Goal: Information Seeking & Learning: Learn about a topic

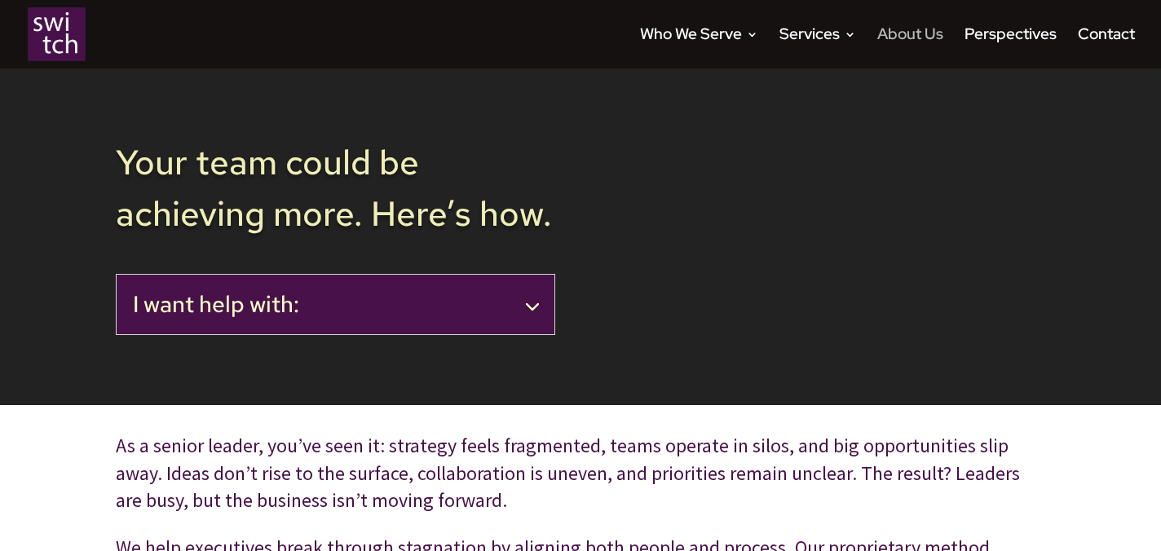
click at [913, 34] on link "About Us" at bounding box center [910, 49] width 66 height 40
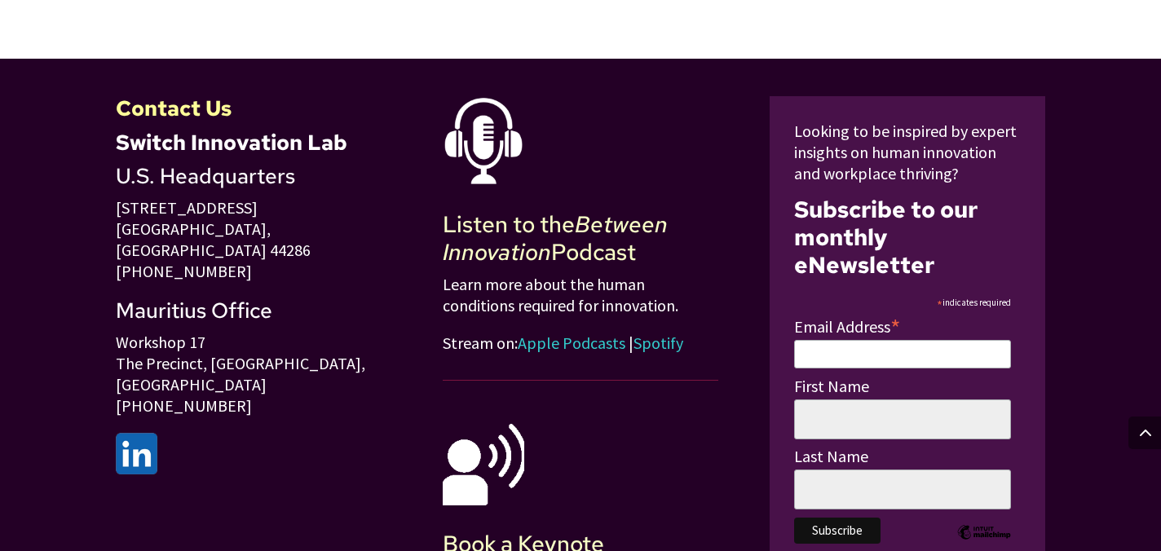
scroll to position [1624, 0]
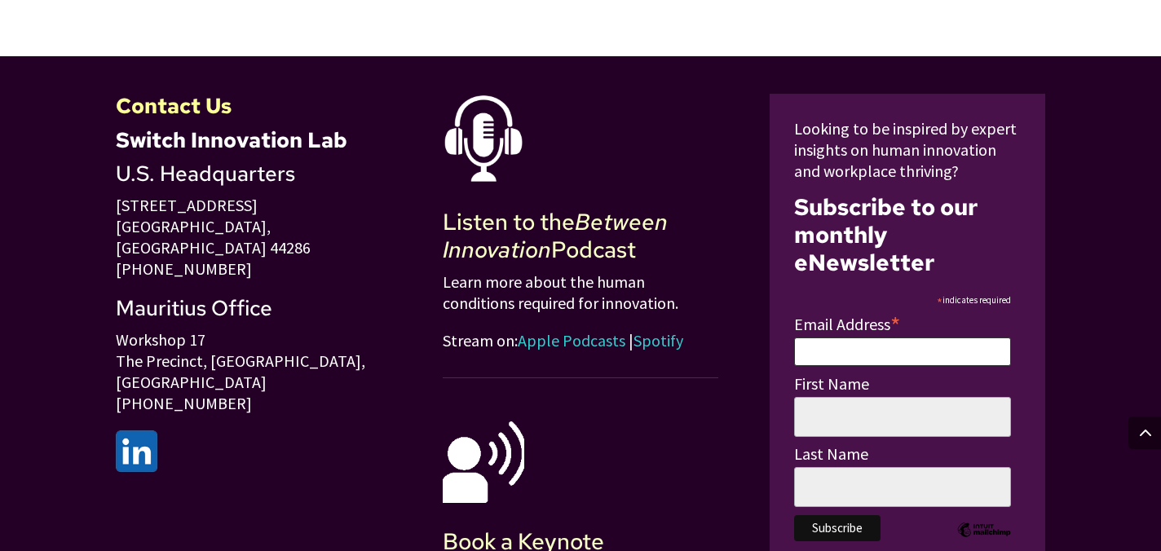
click at [834, 338] on input "Email Address *" at bounding box center [903, 352] width 218 height 29
type input "christine@clarityevaluationpartners.com"
click at [889, 397] on input "First Name" at bounding box center [903, 417] width 218 height 40
type input "Christine"
click at [886, 467] on input "Last Name" at bounding box center [903, 487] width 218 height 40
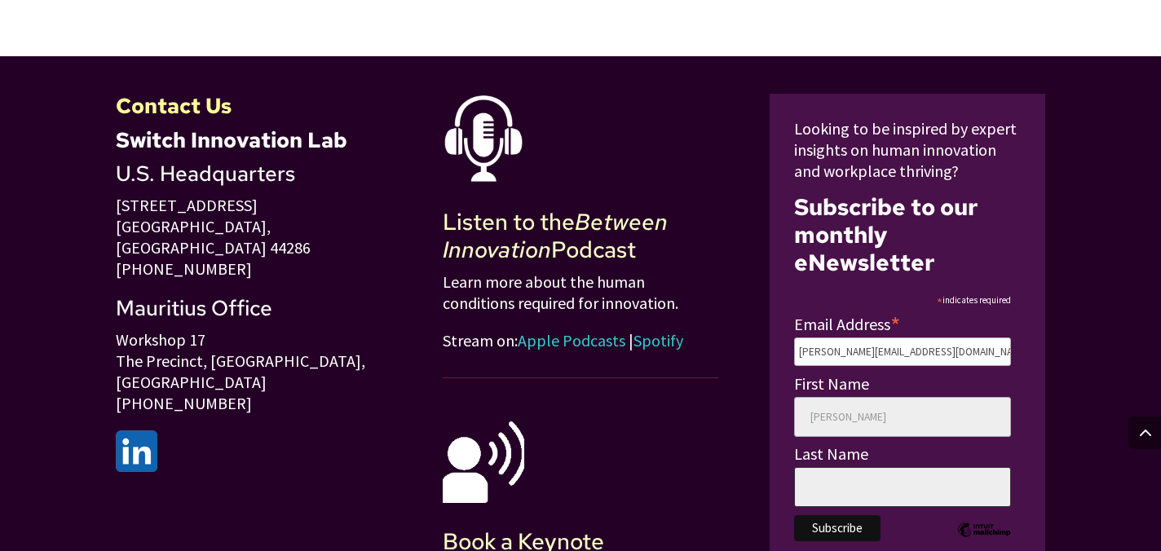
type input "Baker"
click at [834, 515] on input "Subscribe" at bounding box center [837, 528] width 86 height 26
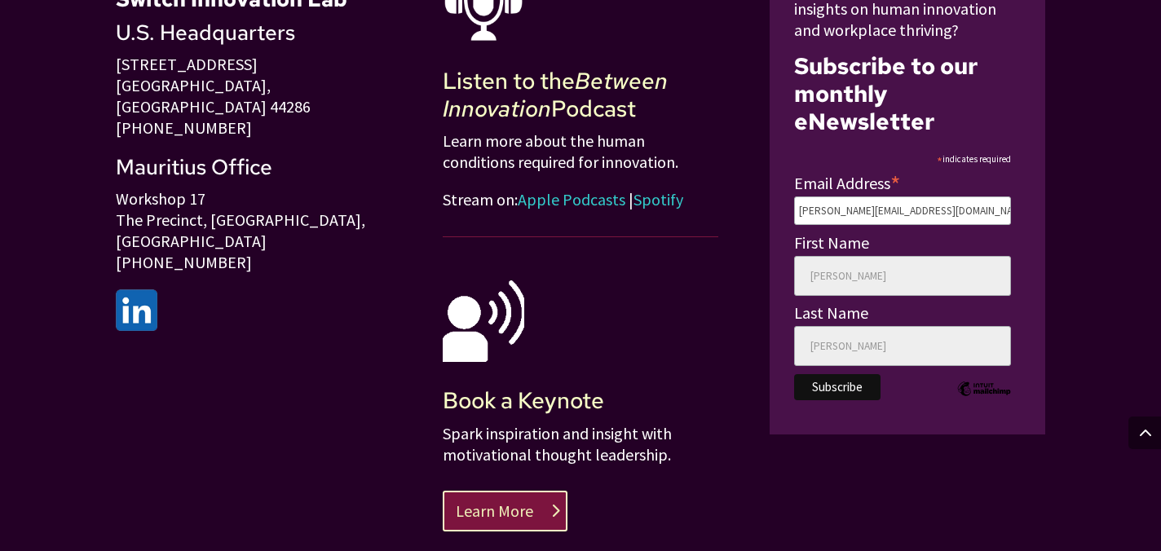
scroll to position [1822, 0]
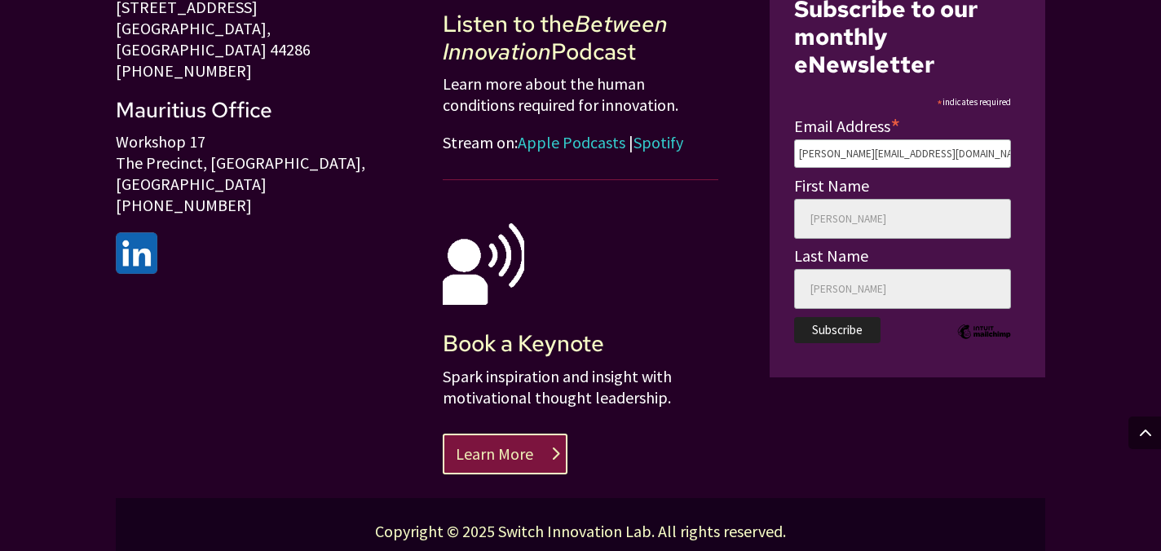
click at [833, 317] on input "Subscribe" at bounding box center [837, 330] width 86 height 26
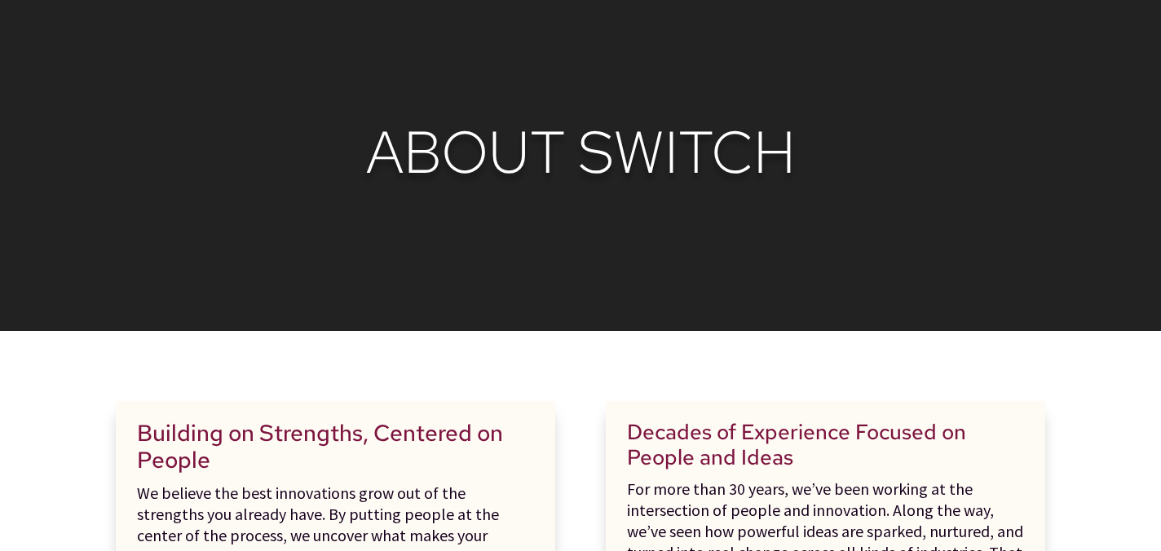
scroll to position [0, 0]
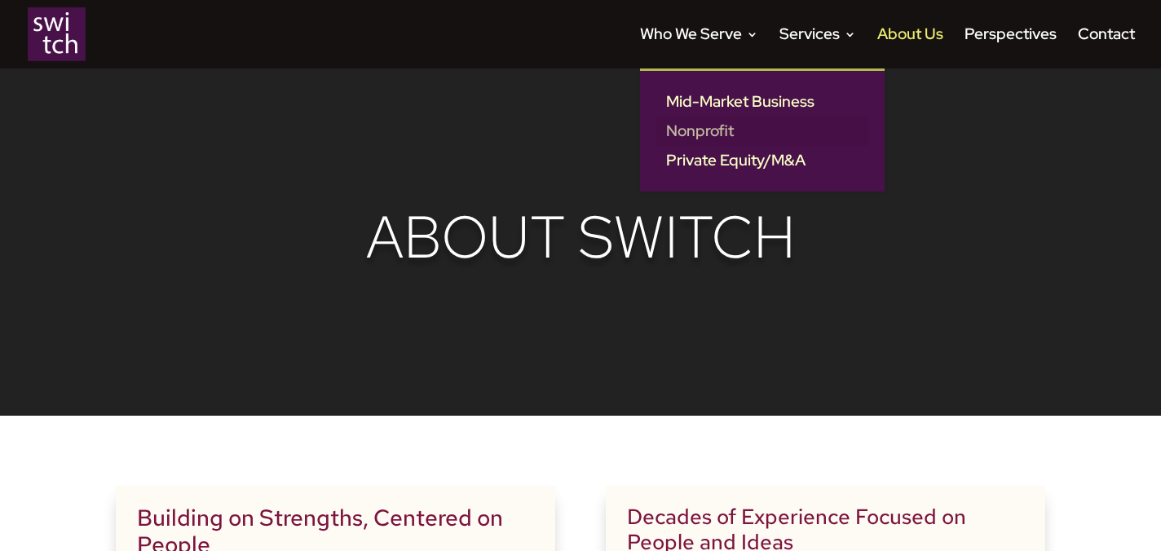
click at [723, 134] on link "Nonprofit" at bounding box center [762, 131] width 212 height 29
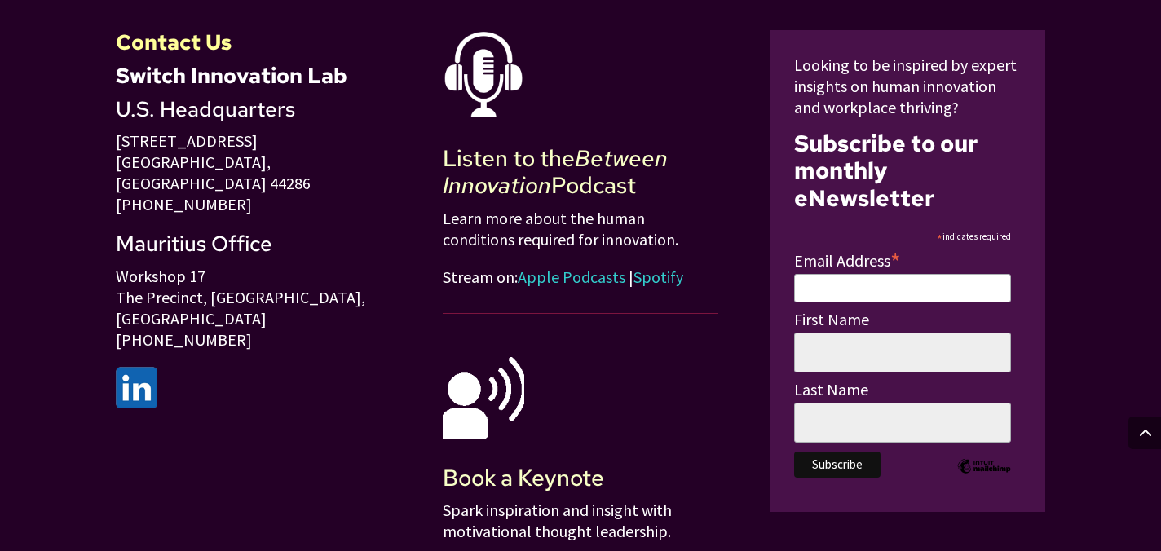
scroll to position [1292, 0]
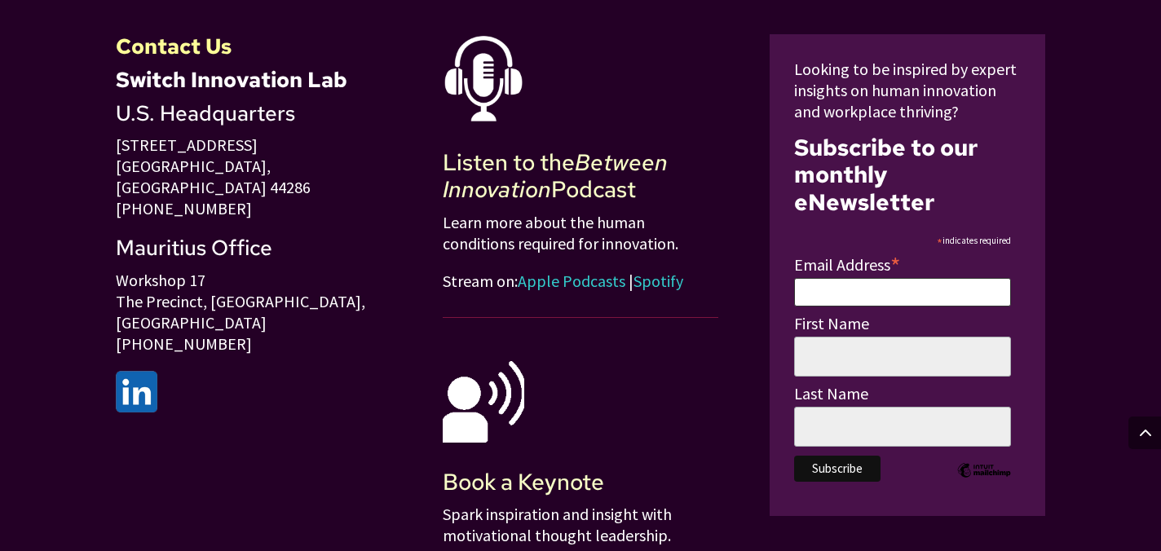
click at [825, 285] on input "Email Address *" at bounding box center [903, 292] width 218 height 29
type input "christine@clarityevaluationpartners.com"
click at [857, 359] on input "First Name" at bounding box center [903, 357] width 218 height 40
type input "Christine"
click at [894, 422] on input "Last Name" at bounding box center [903, 427] width 218 height 40
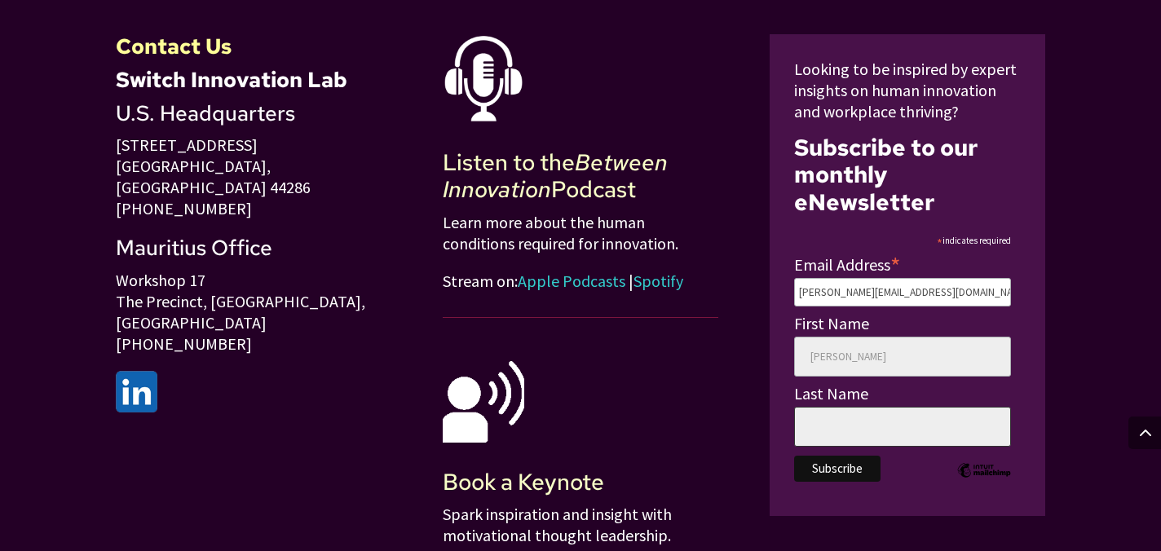
type input "Baker"
click at [837, 457] on input "Subscribe" at bounding box center [837, 469] width 86 height 26
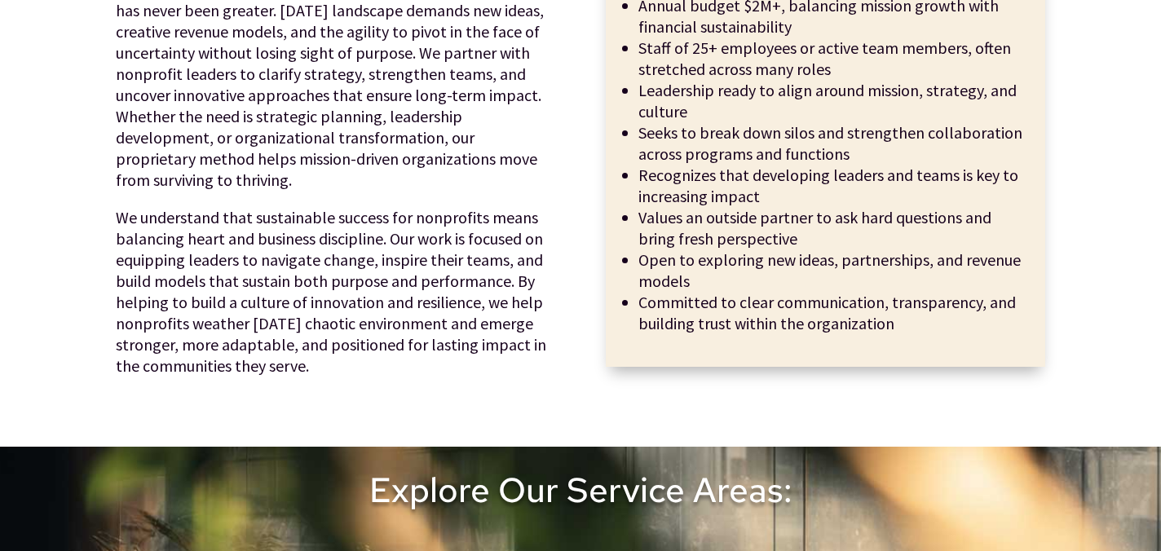
scroll to position [0, 0]
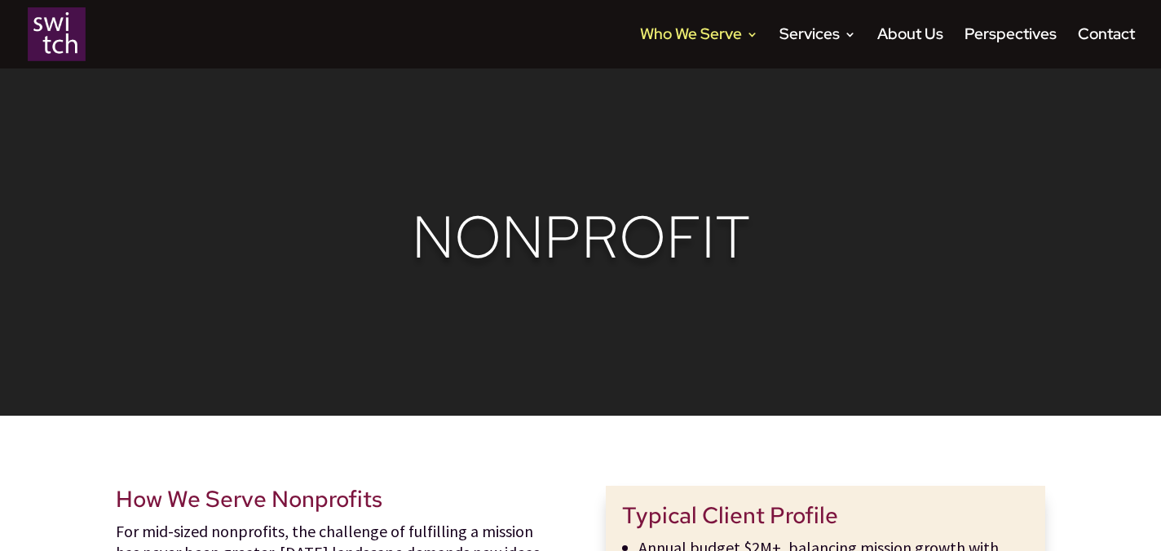
click at [61, 34] on img at bounding box center [57, 34] width 58 height 54
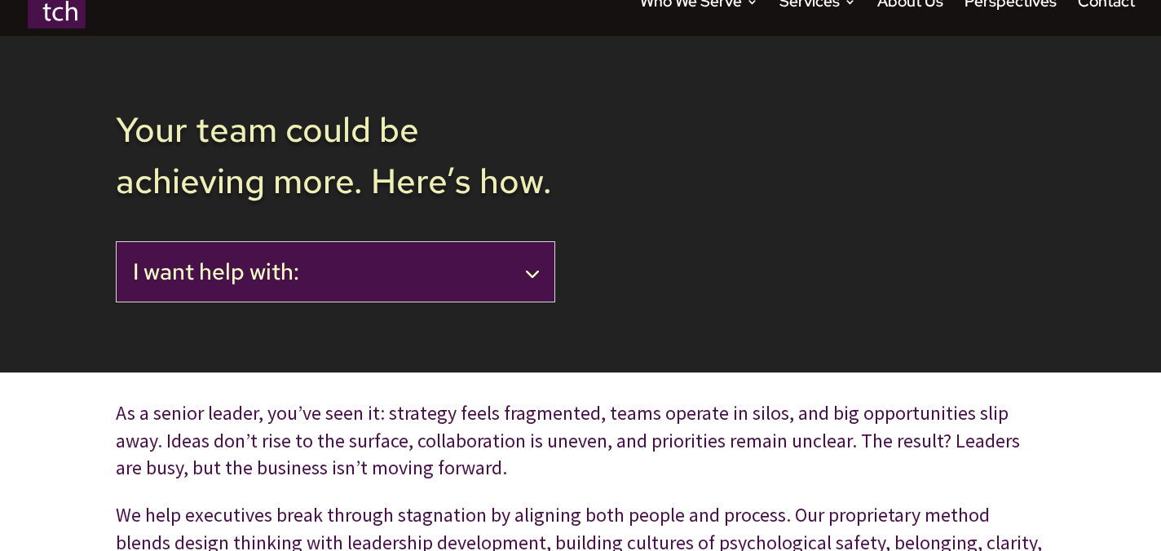
scroll to position [35, 0]
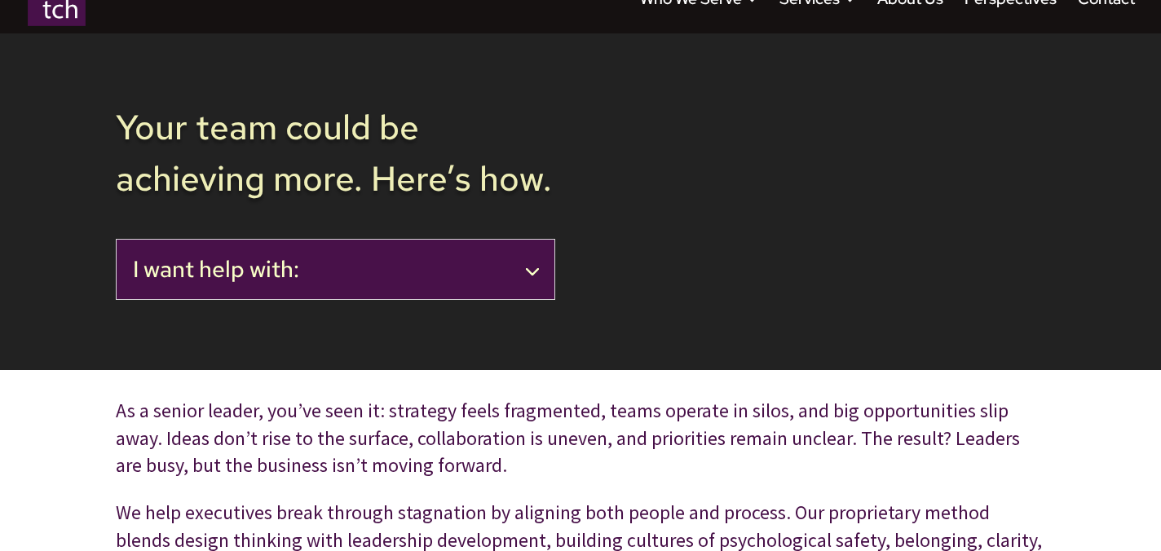
click at [532, 267] on h2 "I want help with:" at bounding box center [335, 270] width 404 height 28
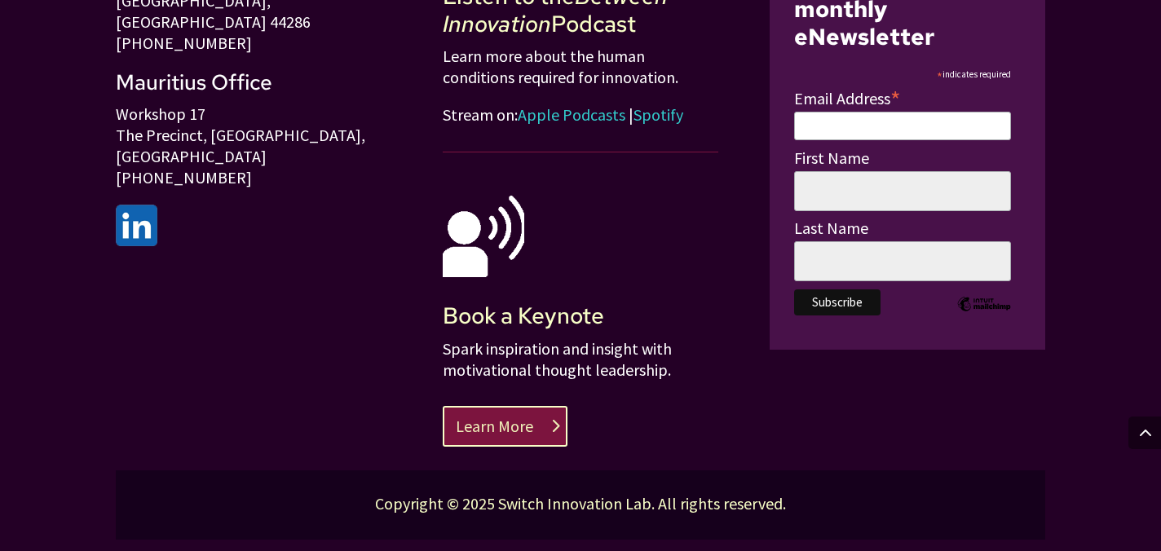
scroll to position [2215, 0]
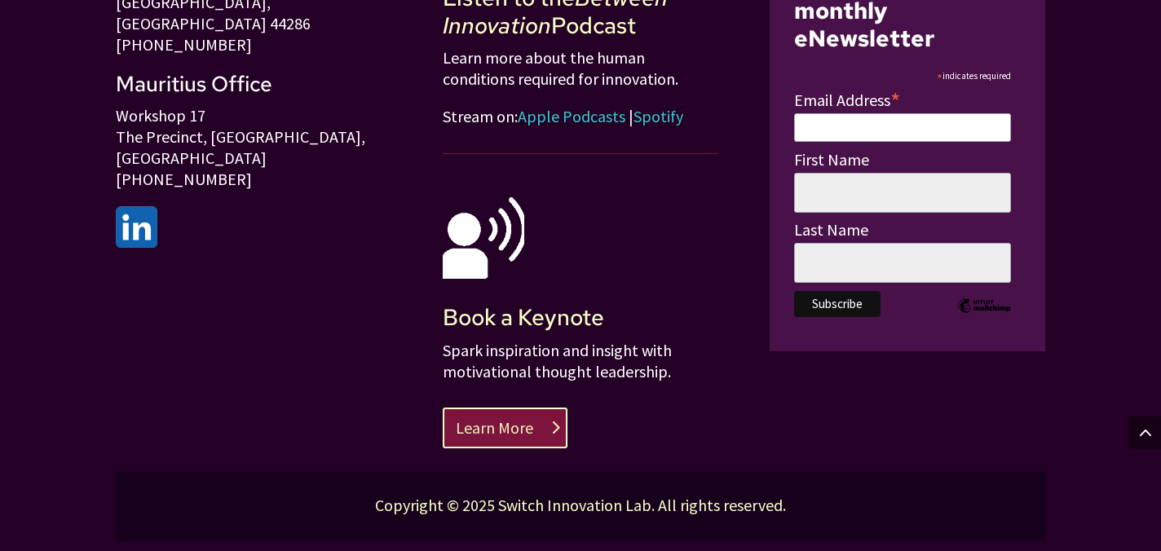
click at [139, 206] on img at bounding box center [137, 227] width 42 height 42
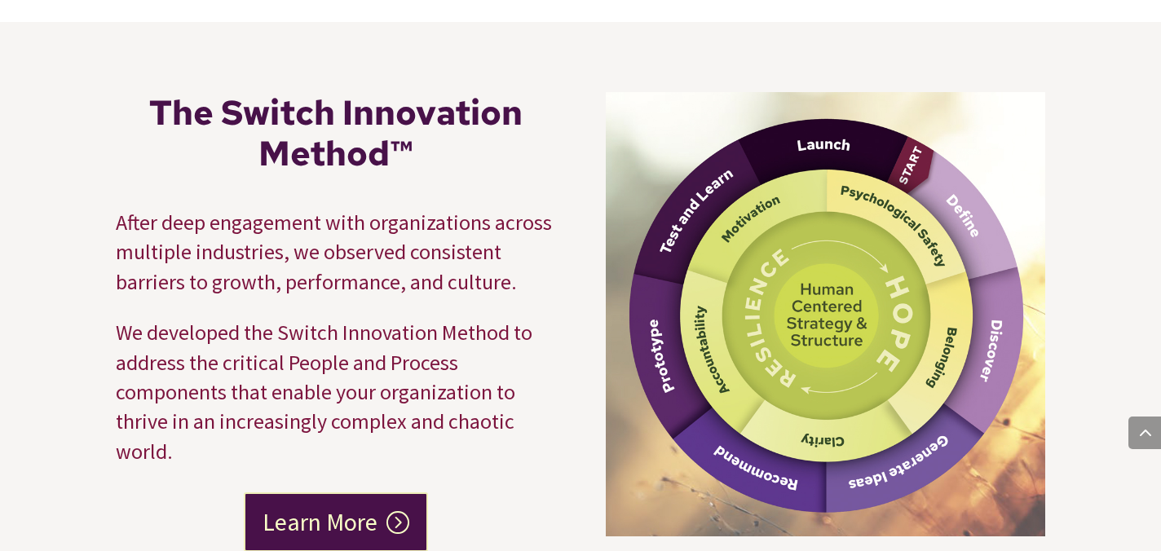
scroll to position [1498, 0]
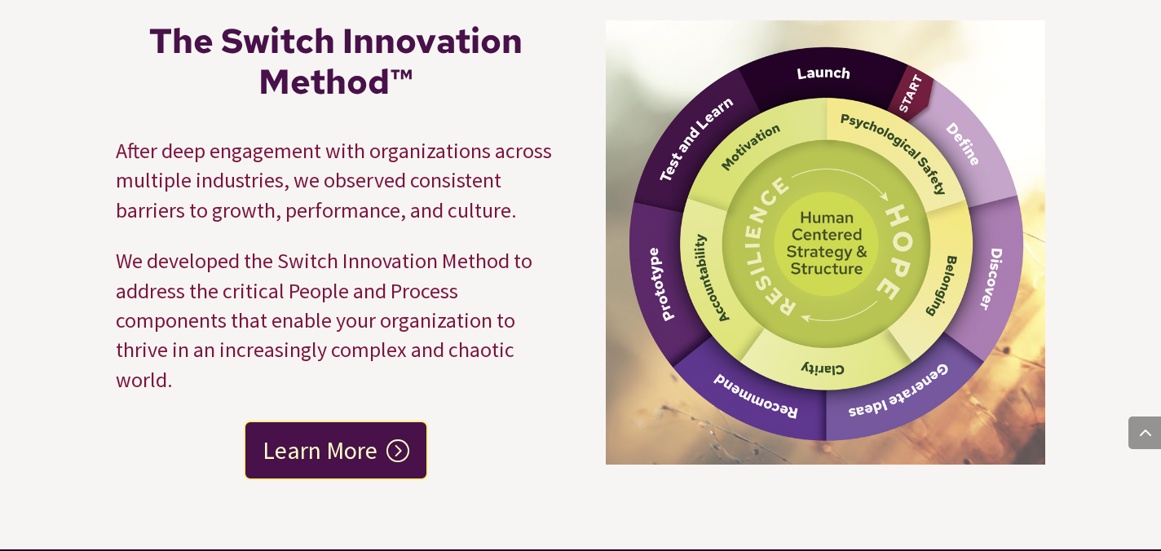
click at [340, 451] on link "Learn More" at bounding box center [336, 451] width 184 height 60
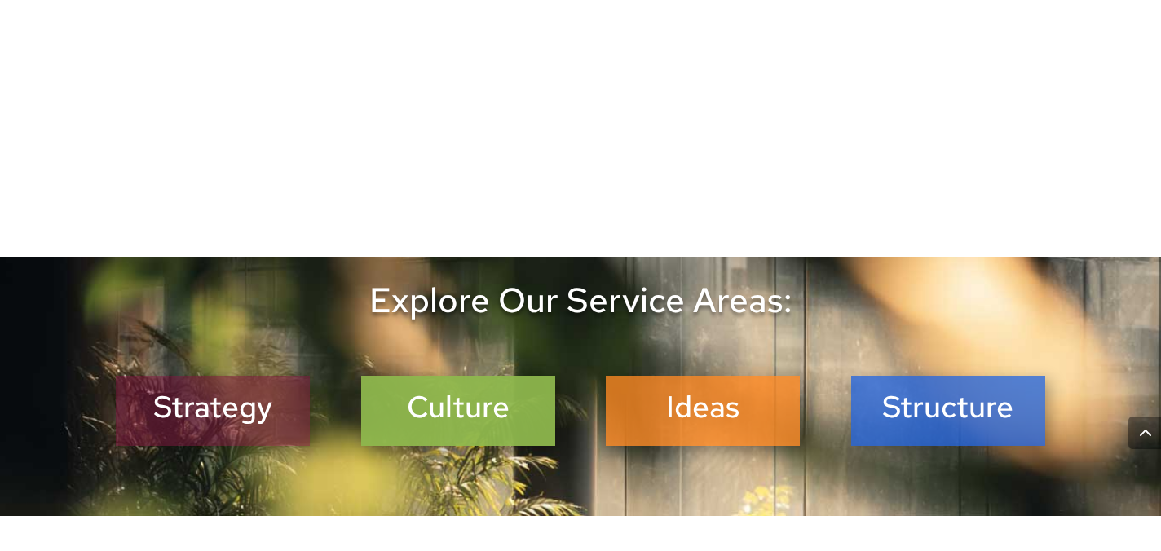
scroll to position [1815, 0]
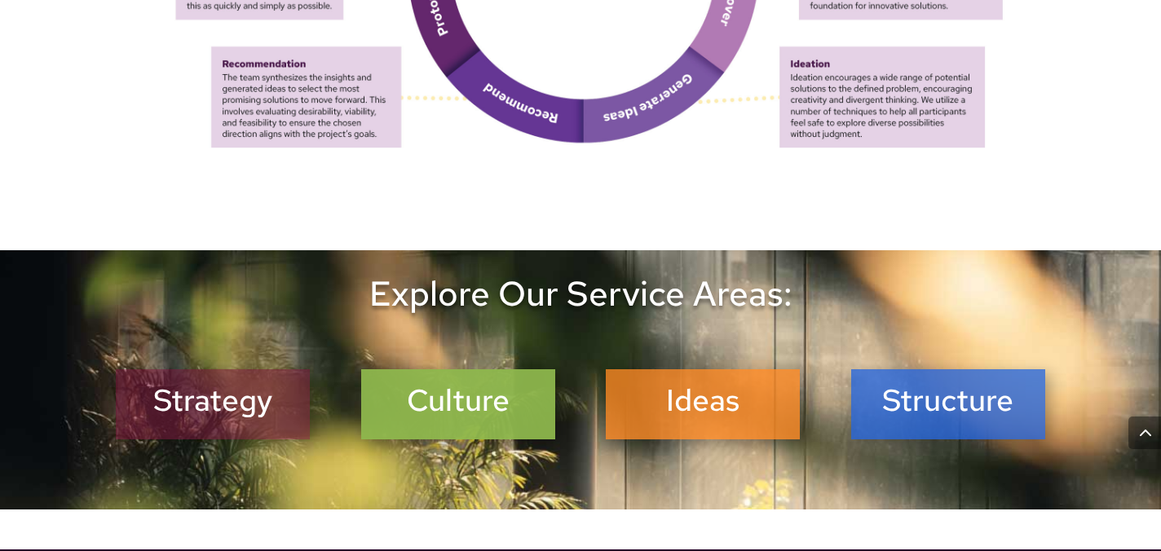
click at [415, 405] on h2 "Culture" at bounding box center [458, 404] width 173 height 44
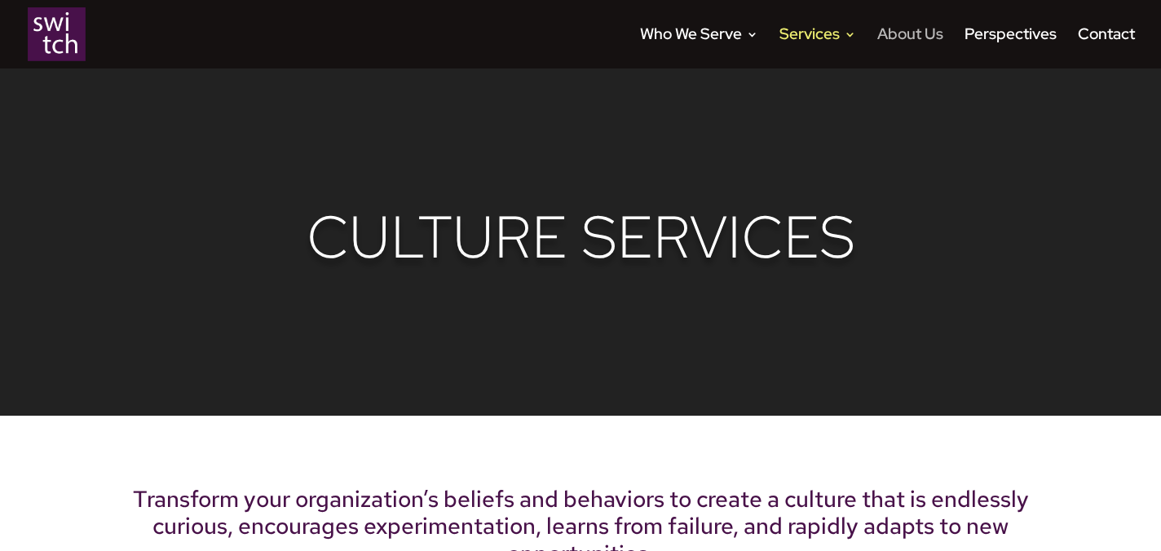
click at [908, 33] on link "About Us" at bounding box center [910, 49] width 66 height 40
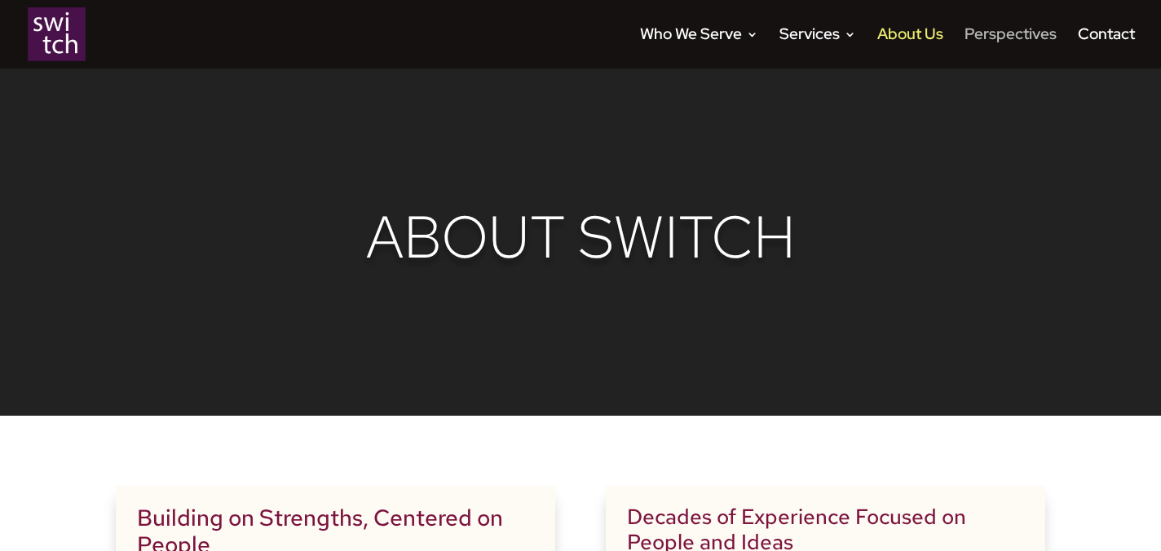
click at [1005, 33] on link "Perspectives" at bounding box center [1011, 49] width 92 height 40
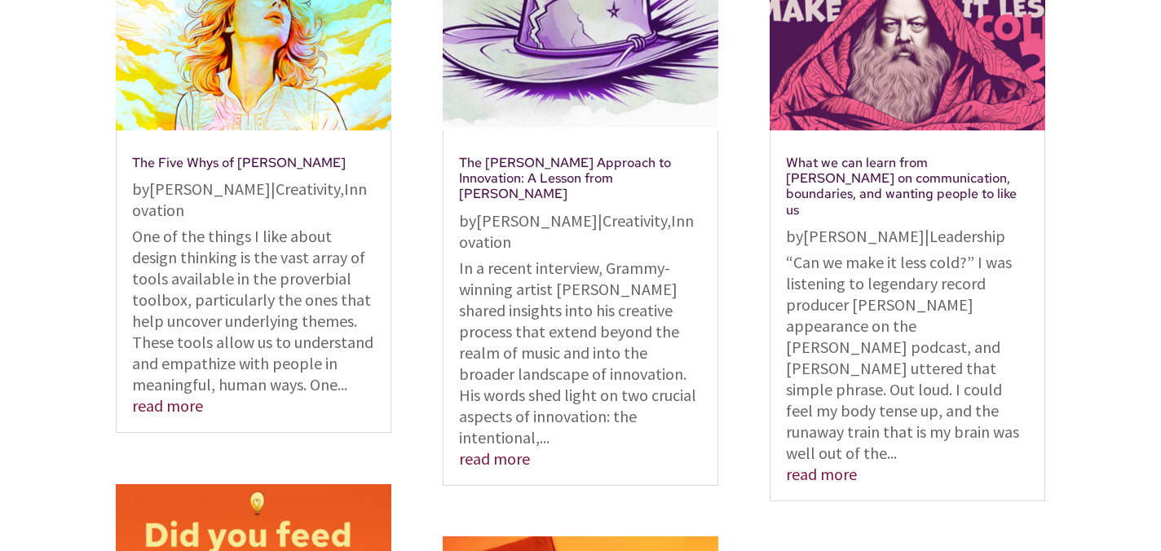
scroll to position [531, 0]
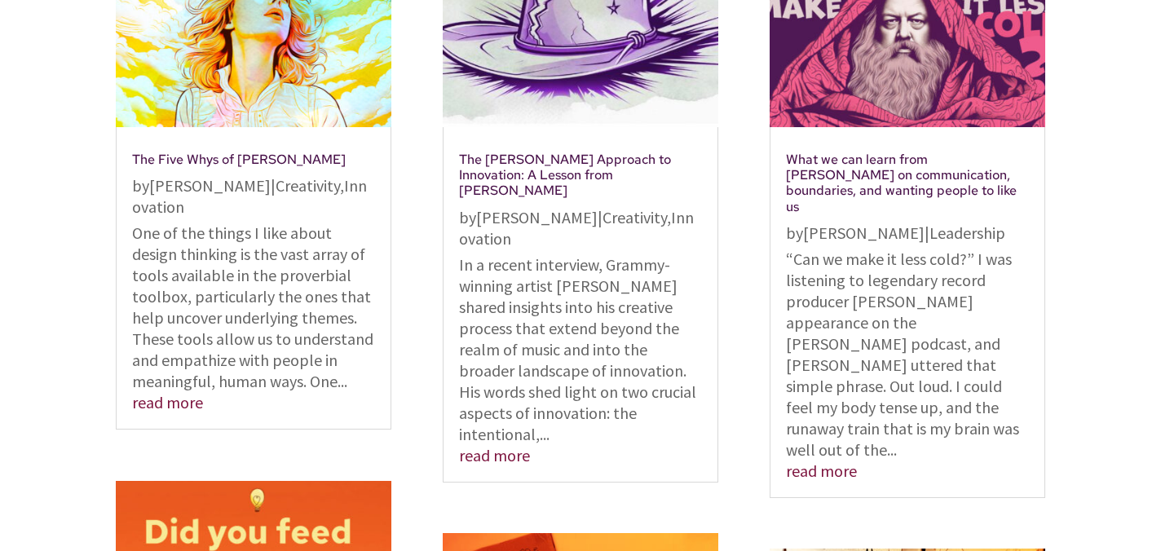
click at [510, 445] on link "read more" at bounding box center [494, 455] width 71 height 20
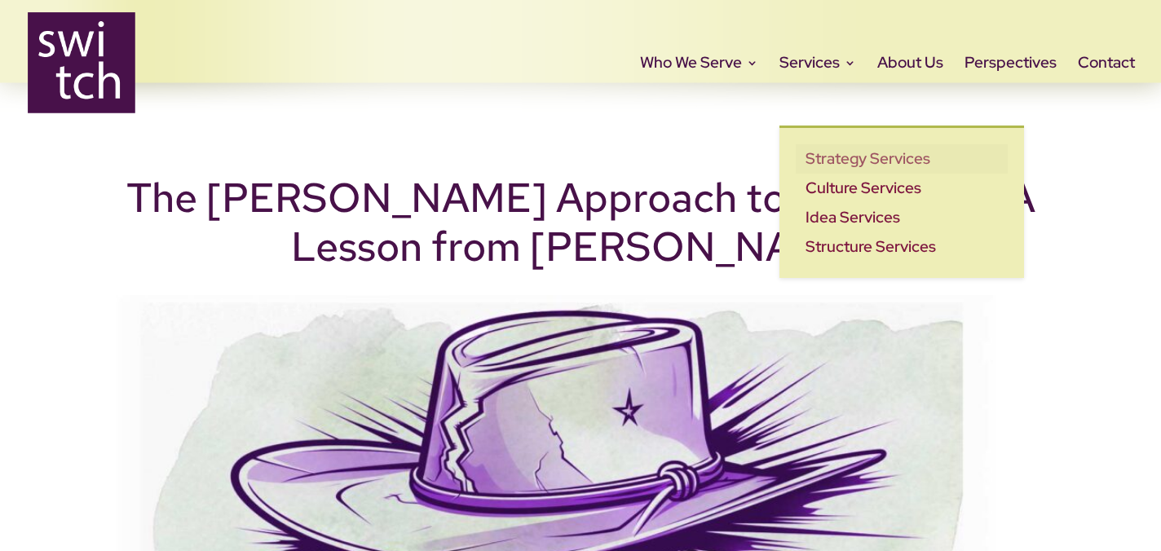
click at [851, 156] on link "Strategy Services" at bounding box center [902, 158] width 212 height 29
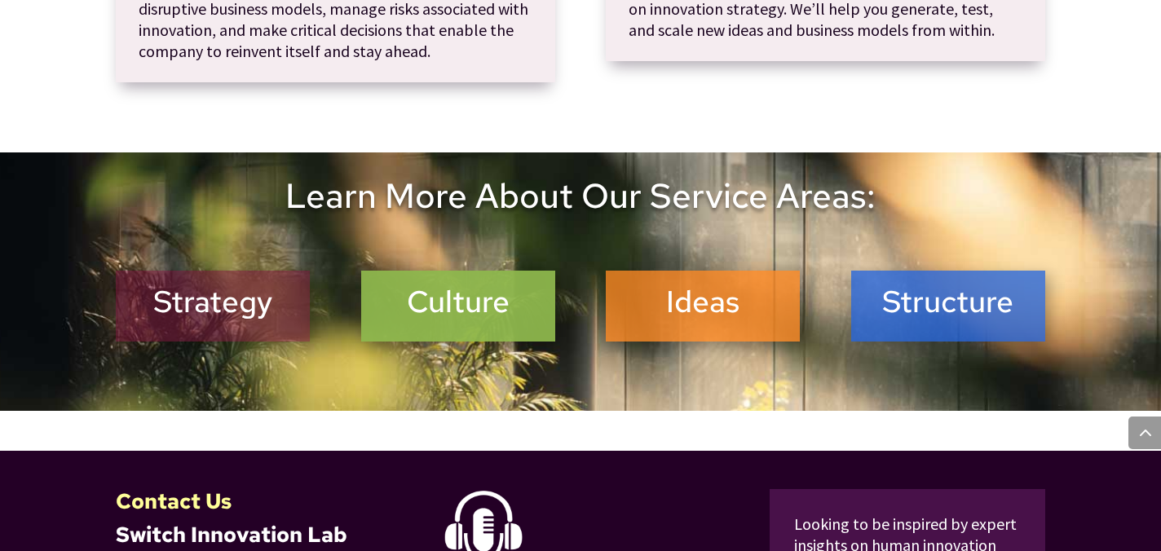
scroll to position [1014, 0]
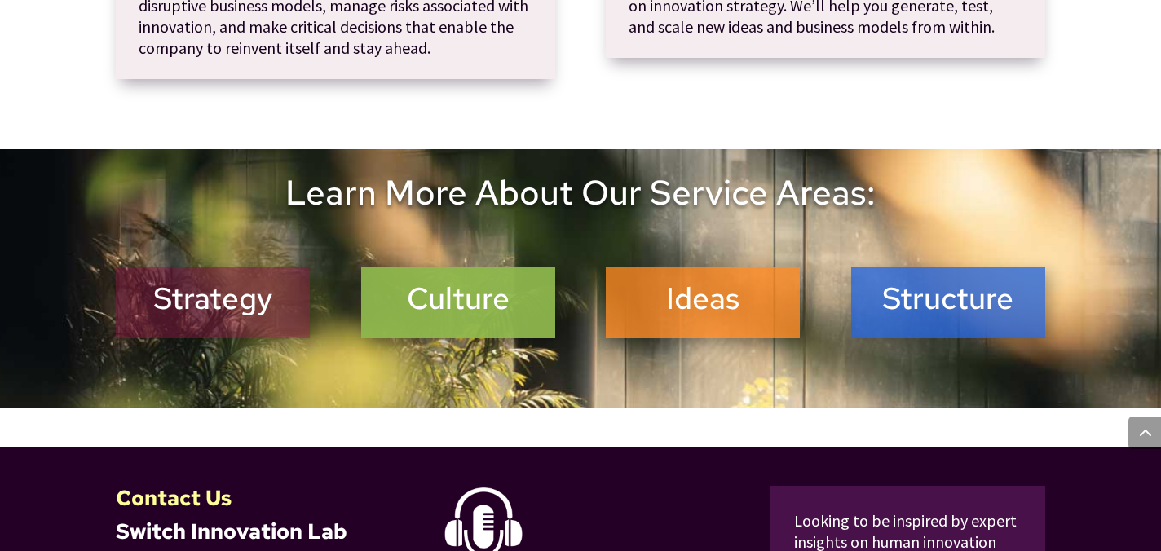
click at [687, 301] on h2 "Ideas" at bounding box center [702, 302] width 173 height 44
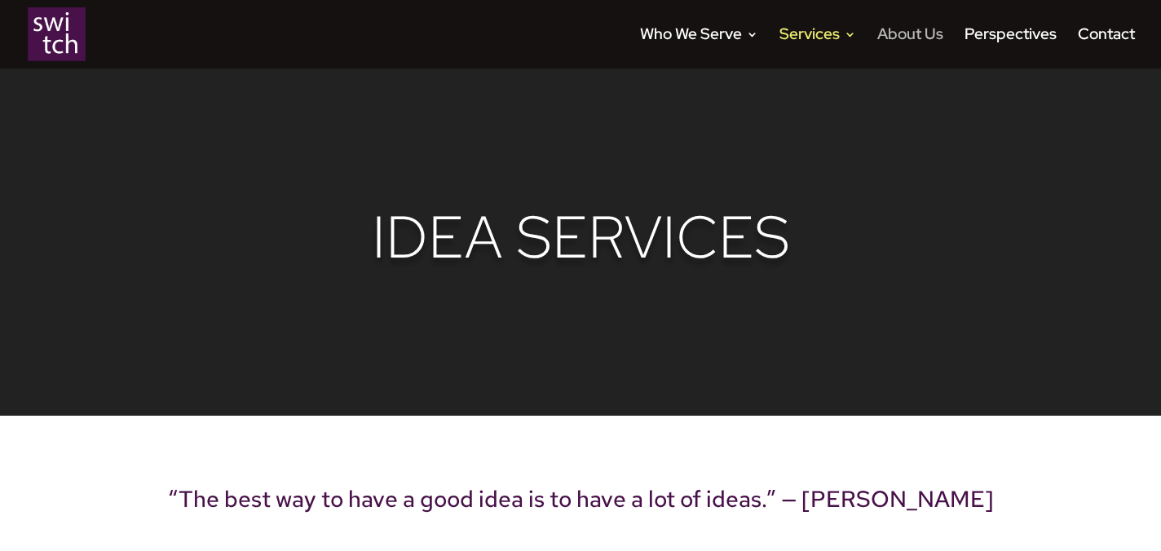
click at [915, 37] on link "About Us" at bounding box center [910, 49] width 66 height 40
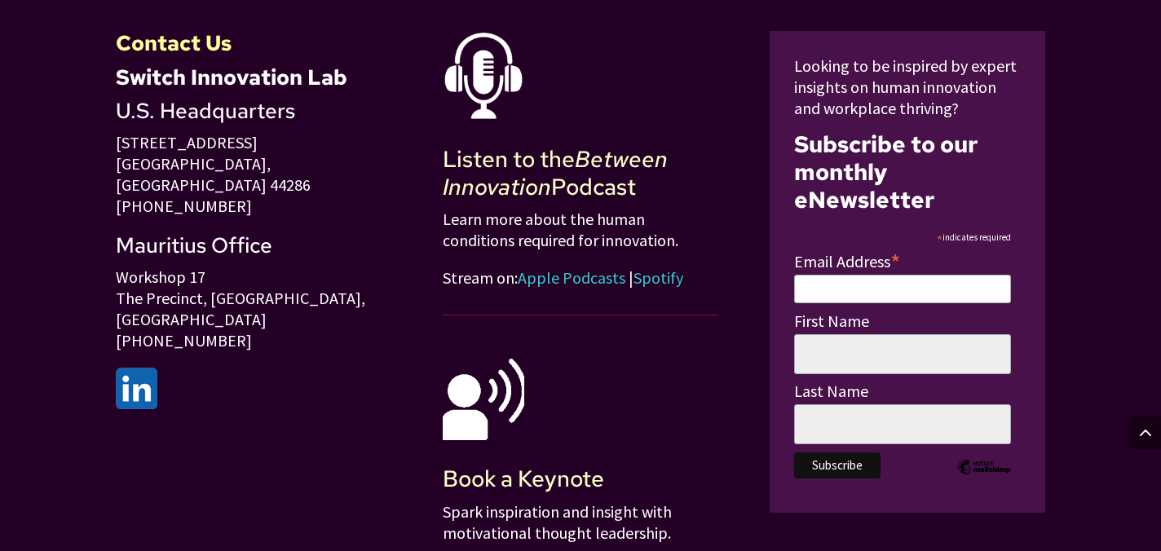
scroll to position [1690, 0]
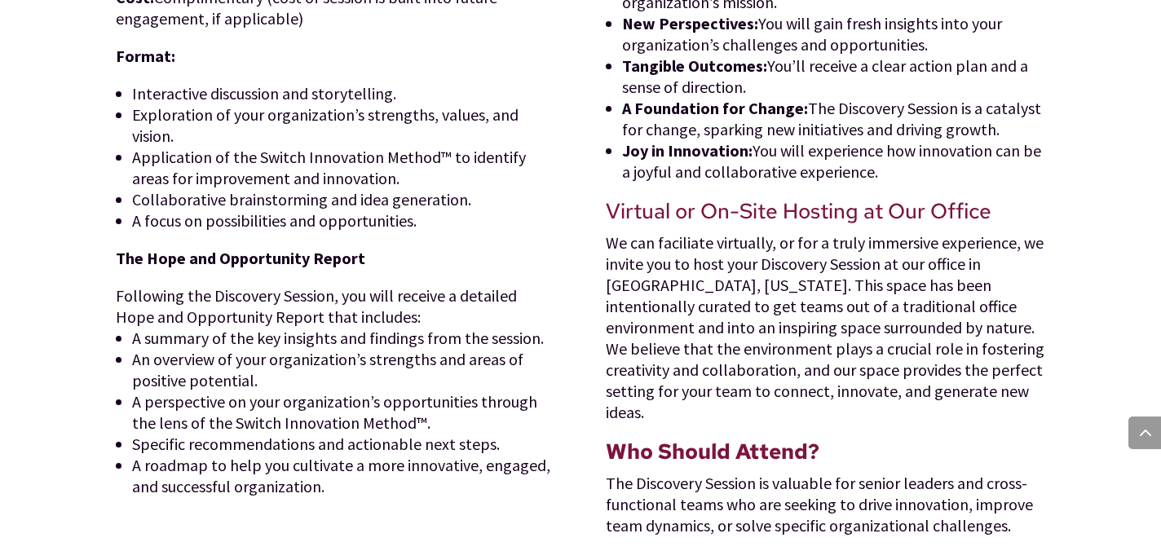
scroll to position [1433, 0]
